Goal: Ask a question

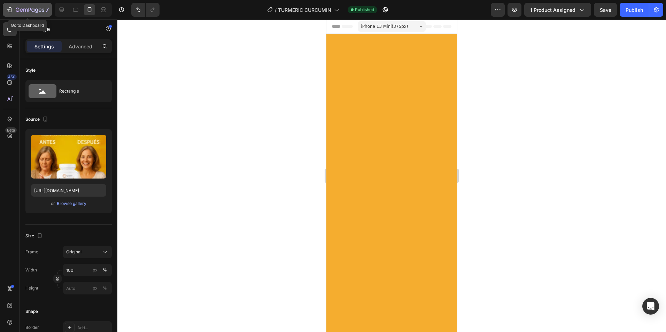
scroll to position [1672, 0]
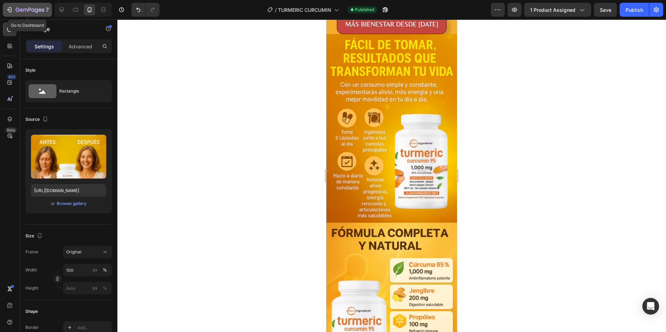
click at [29, 10] on icon "button" at bounding box center [30, 10] width 3 height 4
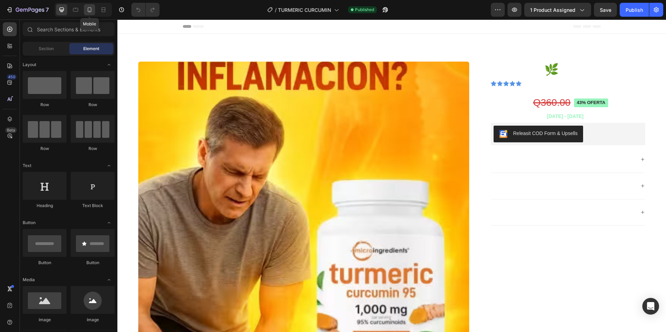
click at [91, 10] on icon at bounding box center [90, 9] width 4 height 5
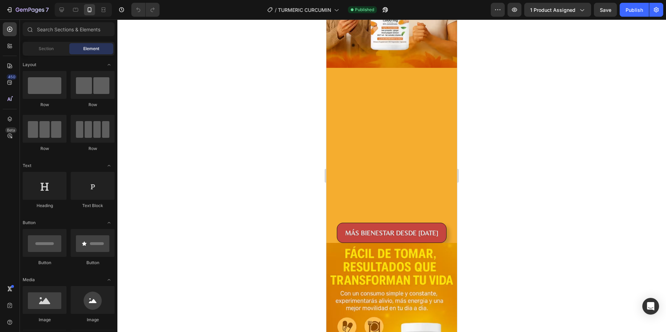
scroll to position [1951, 0]
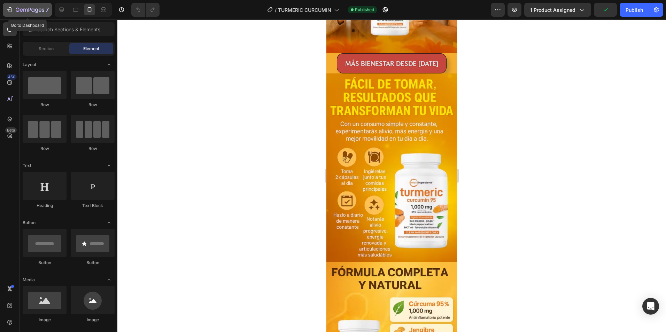
click at [27, 11] on icon "button" at bounding box center [25, 10] width 4 height 3
